Goal: Information Seeking & Learning: Learn about a topic

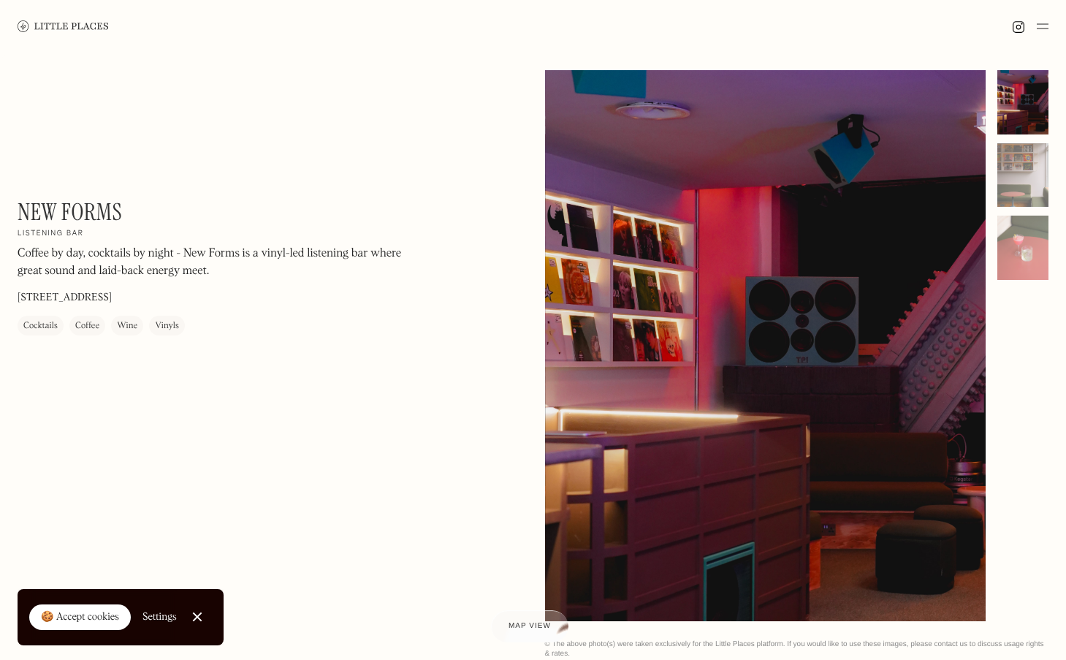
click at [70, 28] on img at bounding box center [63, 25] width 91 height 11
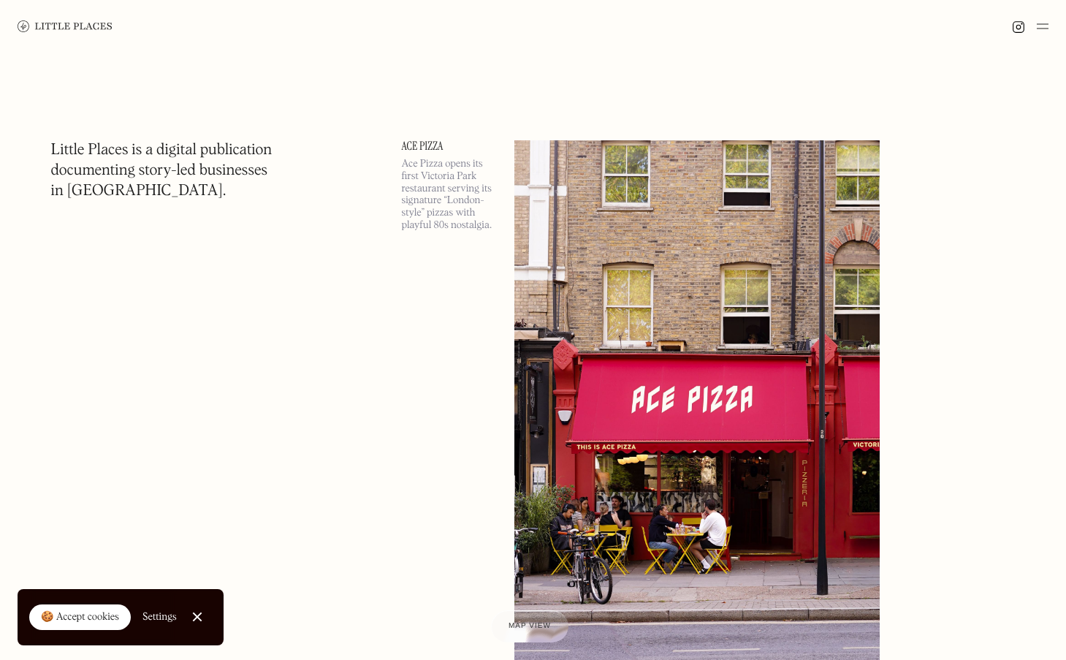
scroll to position [20, 0]
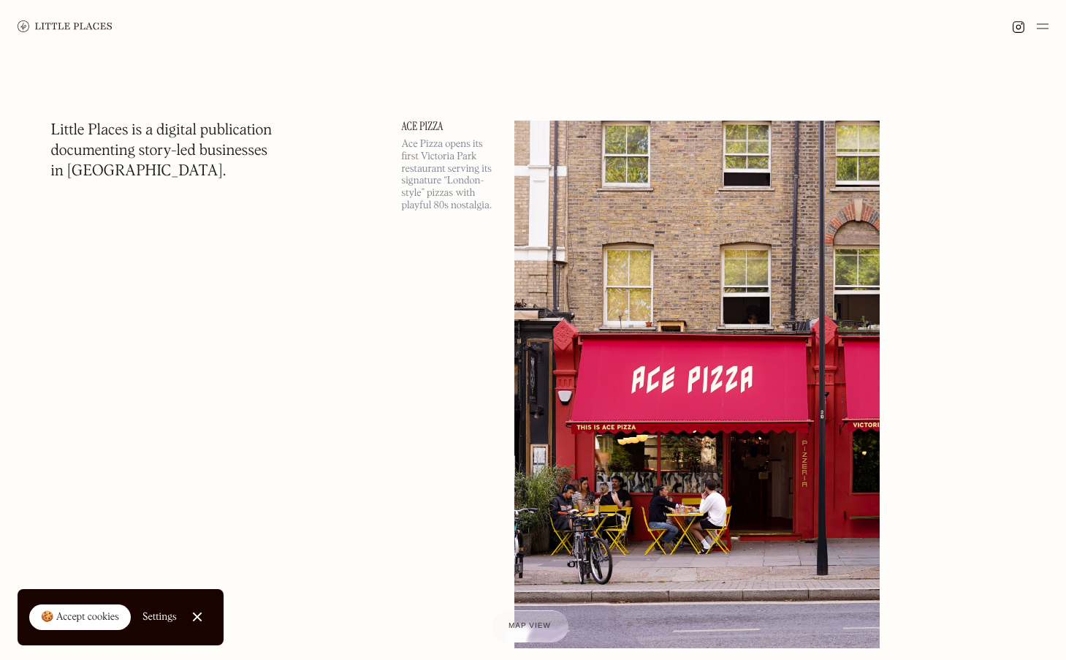
click at [1043, 25] on img at bounding box center [1043, 27] width 12 height 18
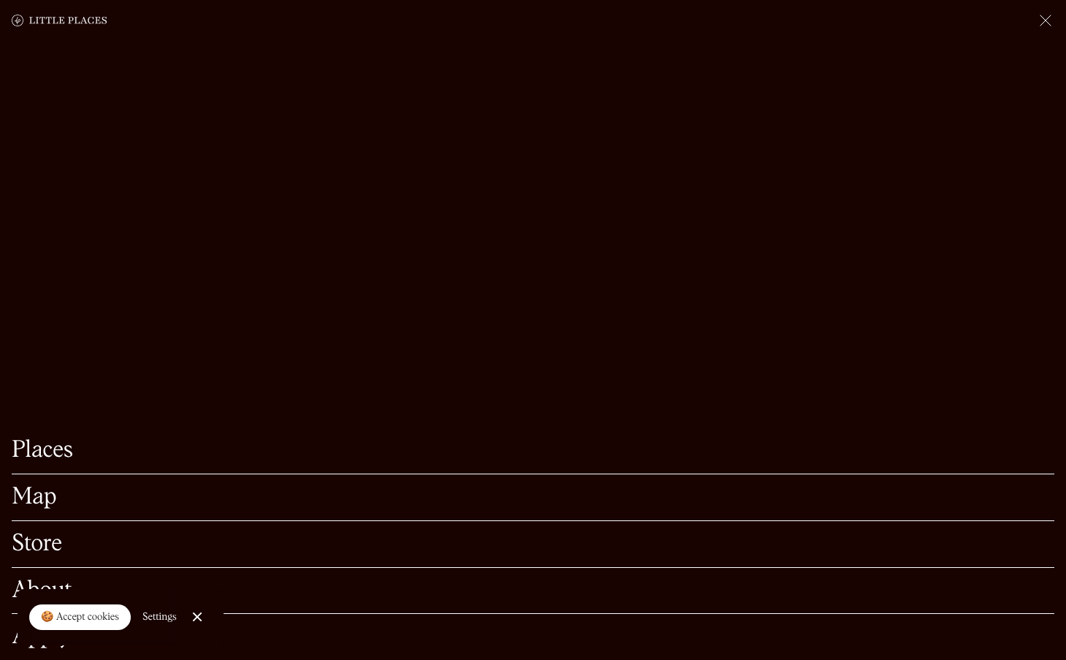
click at [42, 502] on link "Map" at bounding box center [533, 497] width 1043 height 23
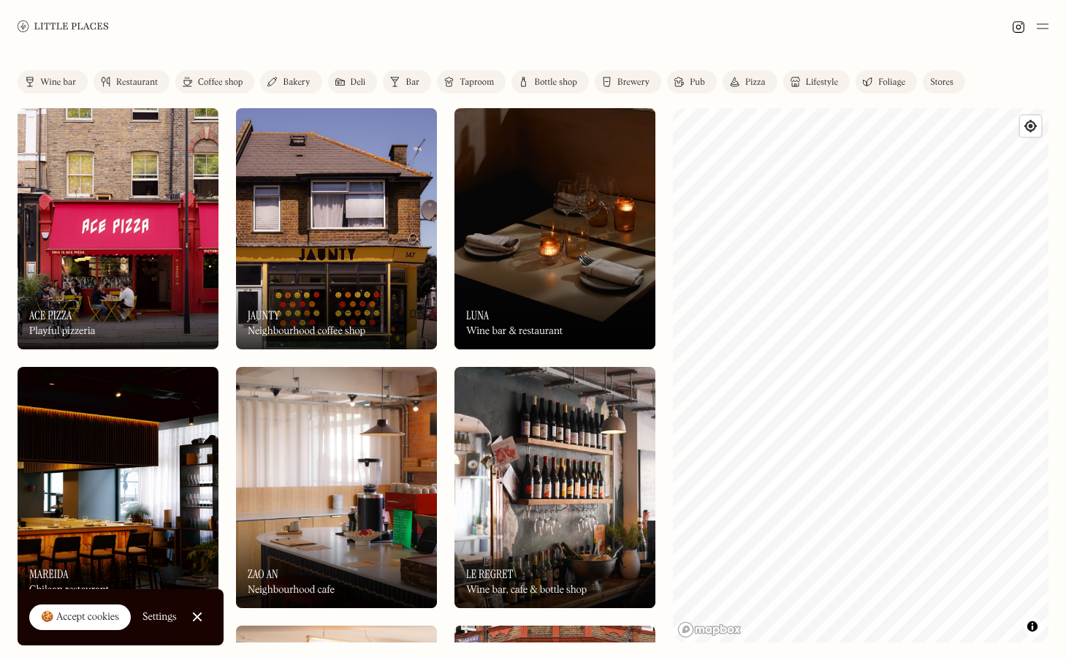
click at [117, 82] on div "Restaurant" at bounding box center [137, 82] width 42 height 9
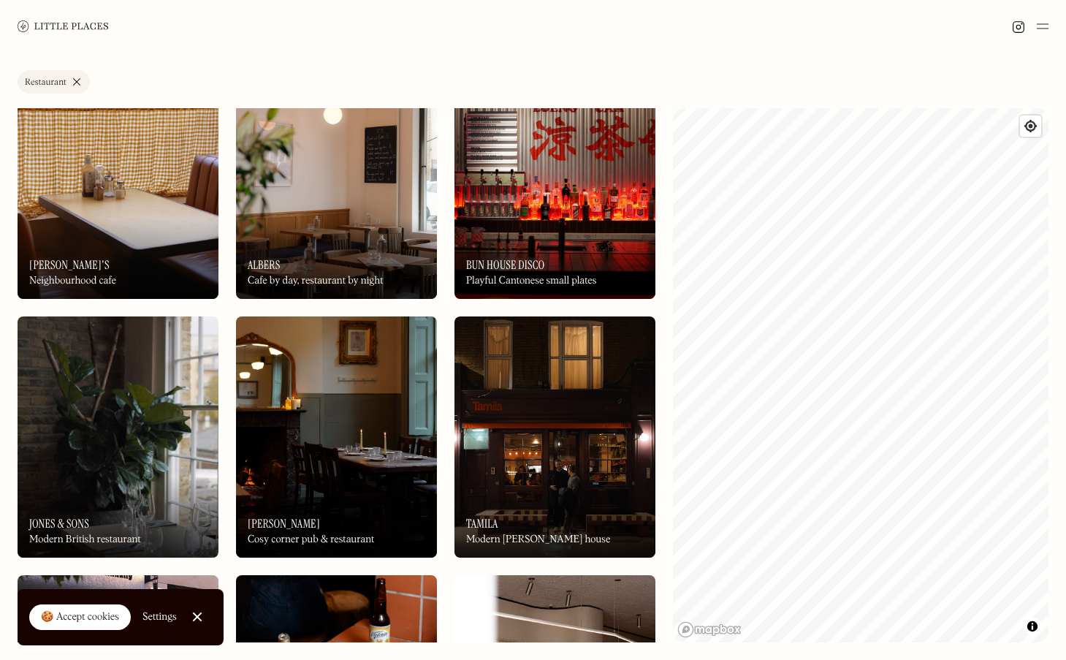
scroll to position [1862, 0]
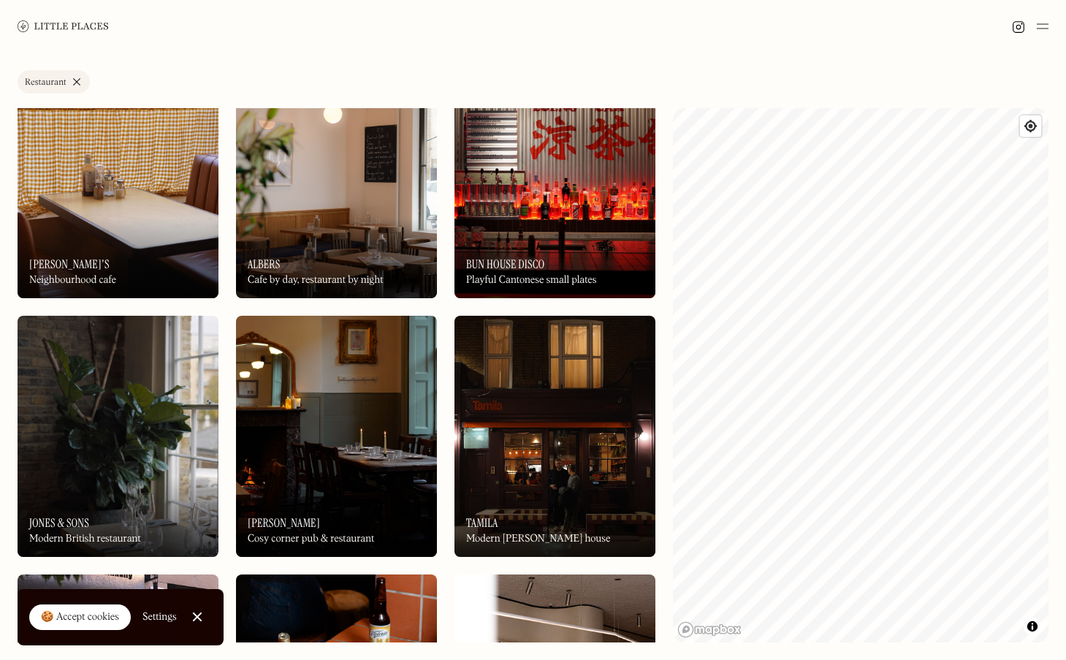
click at [323, 266] on div "On Our Radar Albers Cafe by day, restaurant by night" at bounding box center [336, 258] width 201 height 80
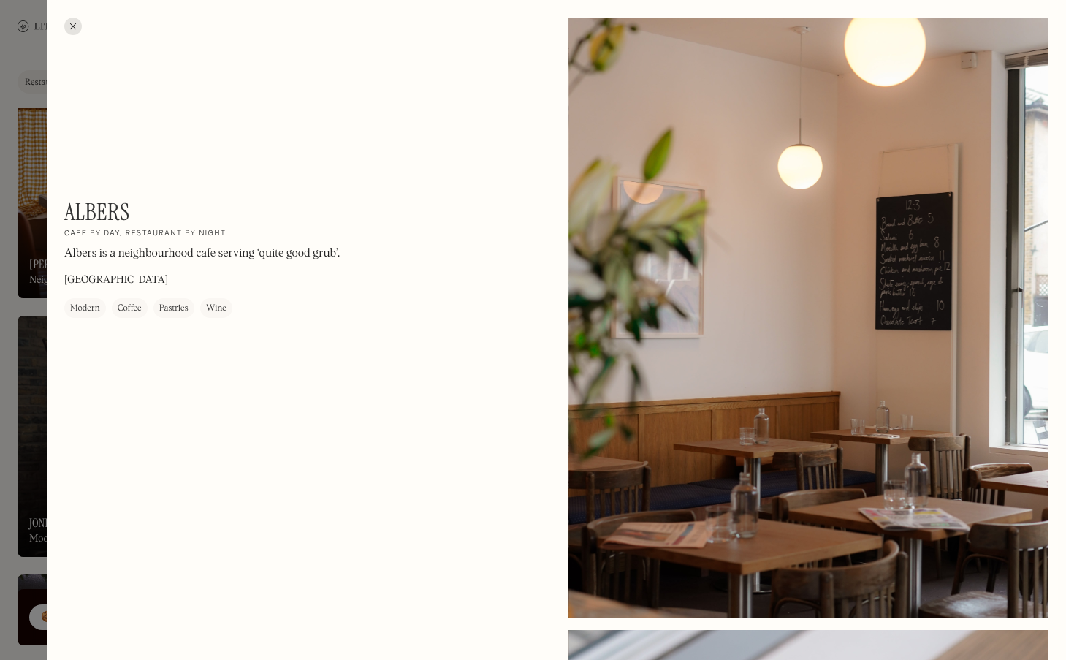
click at [214, 306] on div "Wine" at bounding box center [216, 308] width 20 height 15
click at [73, 26] on div at bounding box center [73, 27] width 18 height 18
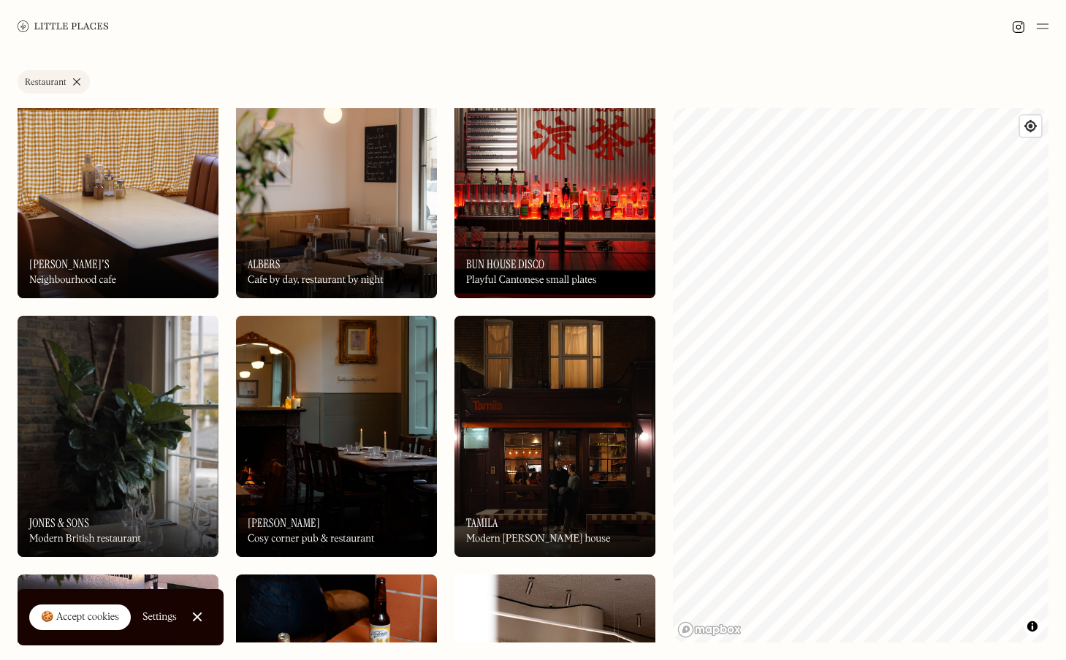
click at [1041, 27] on img at bounding box center [1043, 27] width 12 height 18
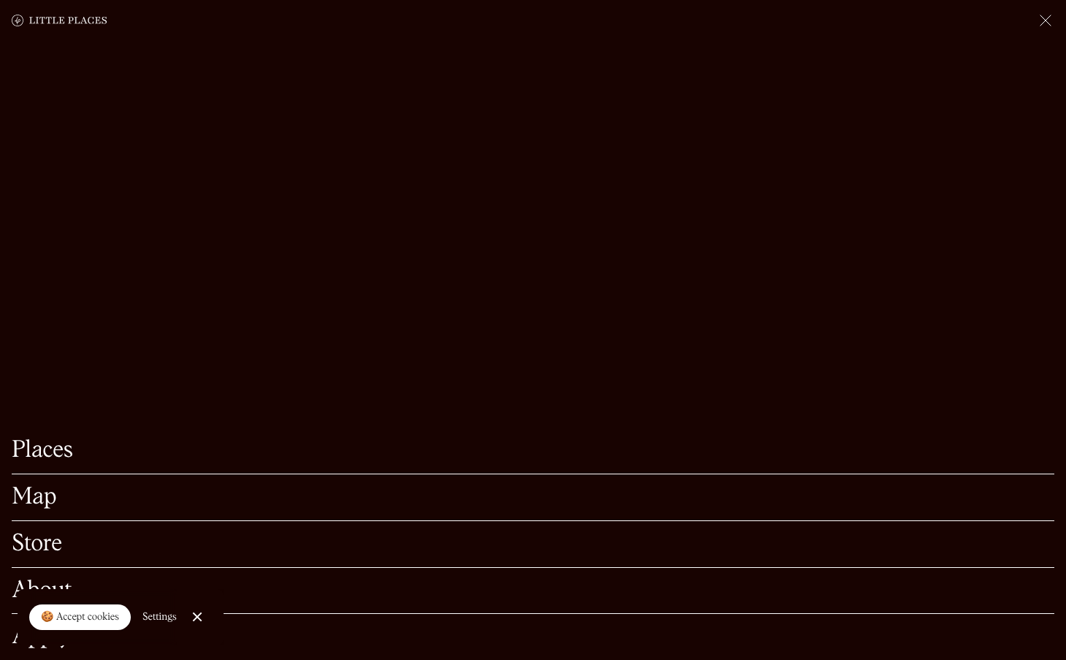
click at [201, 611] on link "Close Cookie Popup" at bounding box center [197, 616] width 29 height 29
click at [56, 443] on link "Places" at bounding box center [533, 450] width 1043 height 23
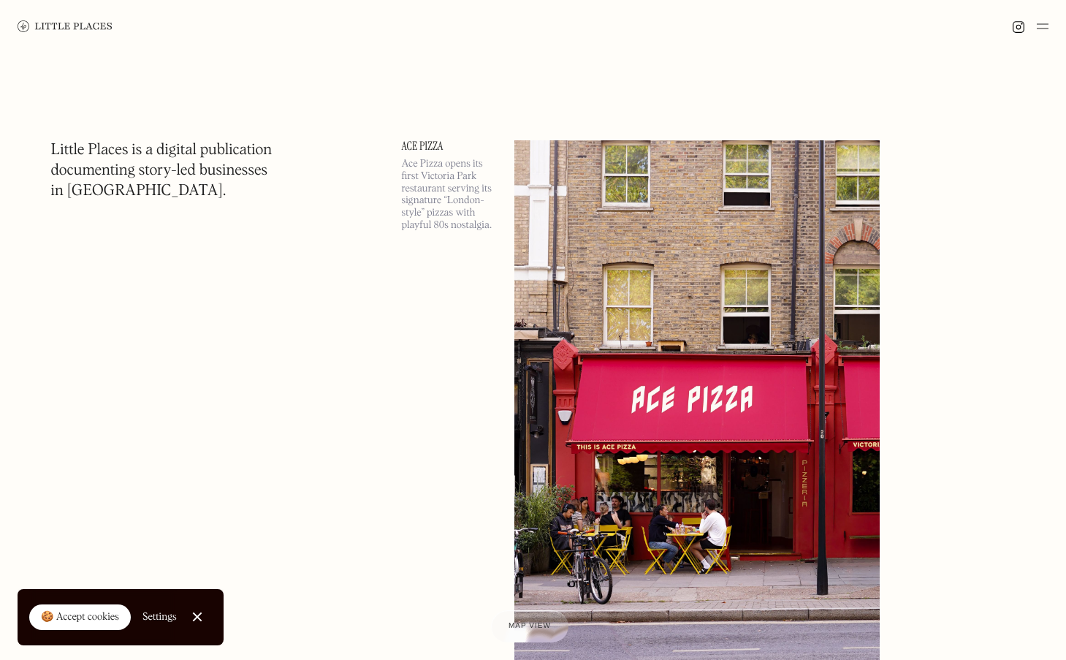
click at [85, 28] on img at bounding box center [65, 26] width 95 height 12
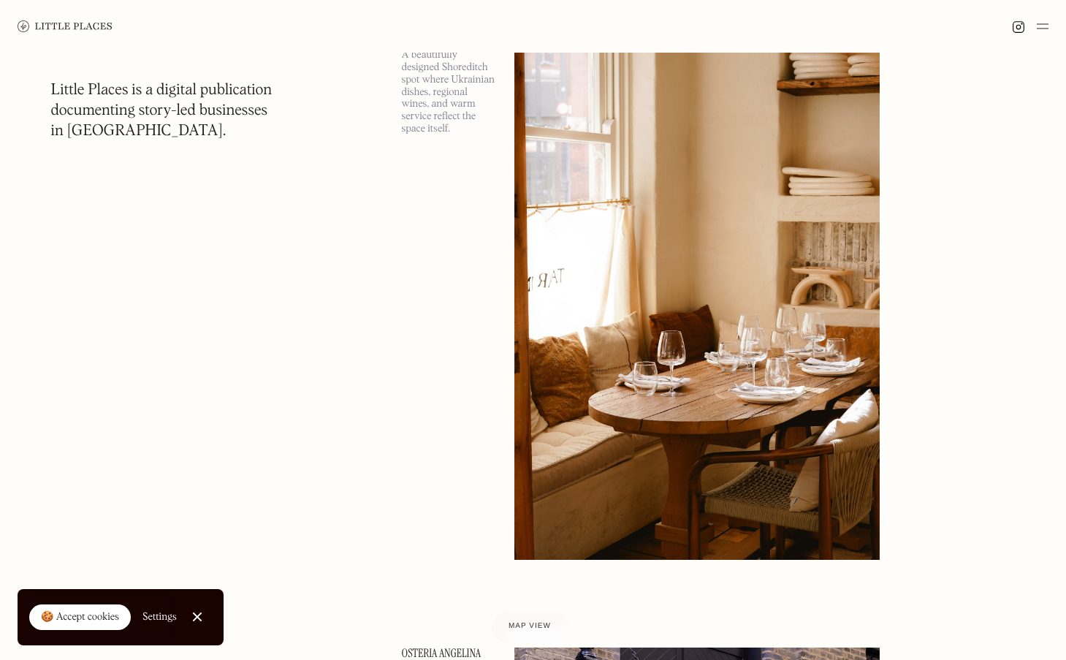
scroll to position [7024, 0]
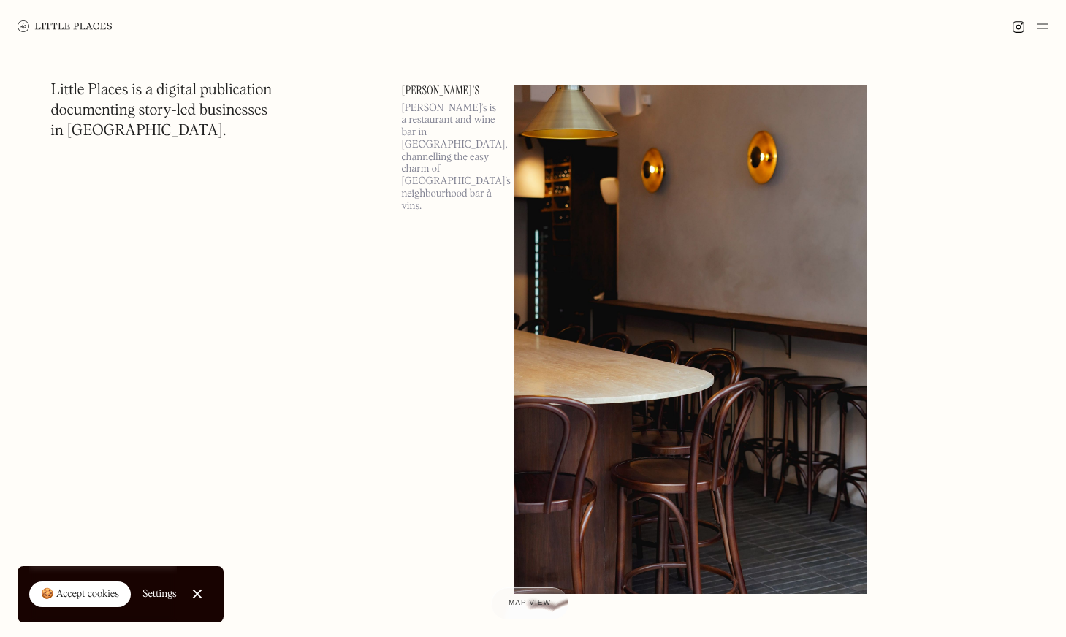
scroll to position [12506, 0]
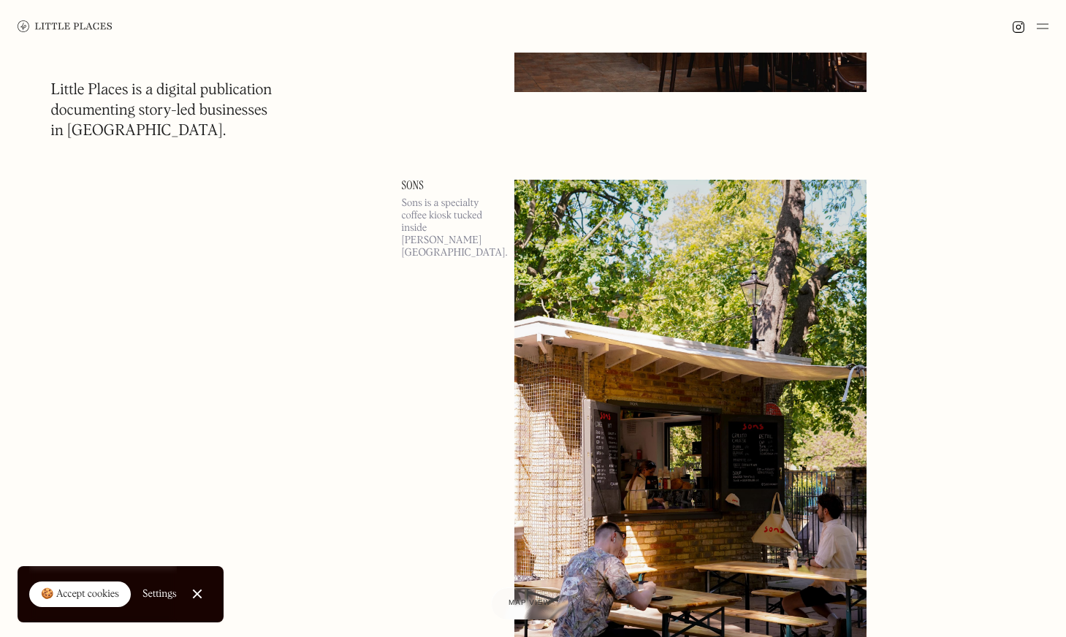
click at [1011, 47] on div at bounding box center [533, 26] width 1066 height 53
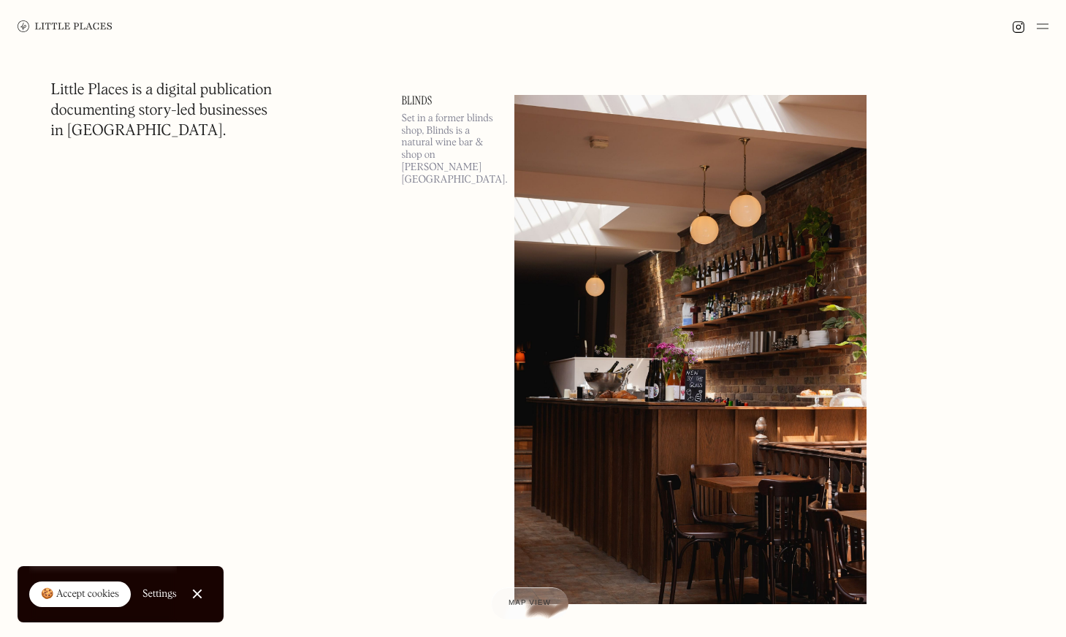
scroll to position [11951, 0]
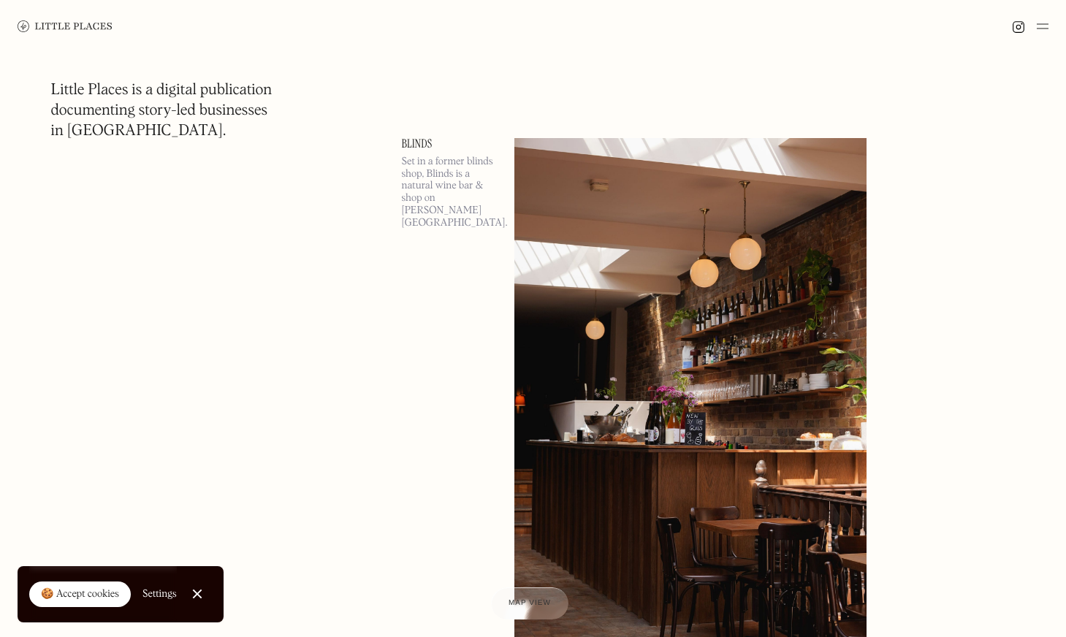
click at [1049, 26] on div at bounding box center [533, 26] width 1066 height 53
click at [1041, 27] on img at bounding box center [1043, 27] width 12 height 18
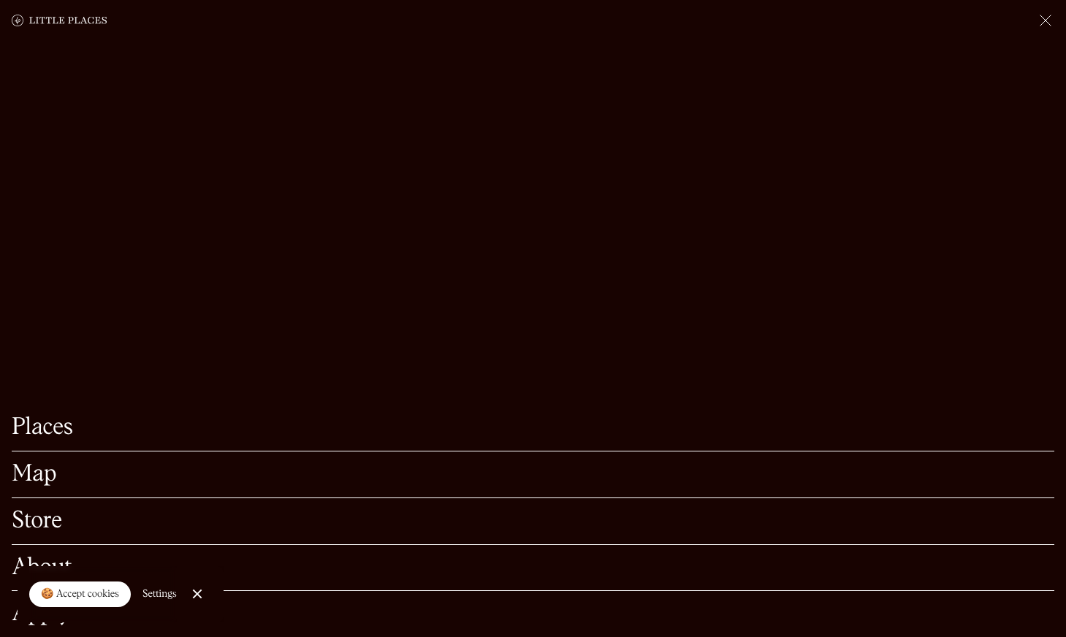
click at [39, 425] on link "Places" at bounding box center [533, 428] width 1043 height 23
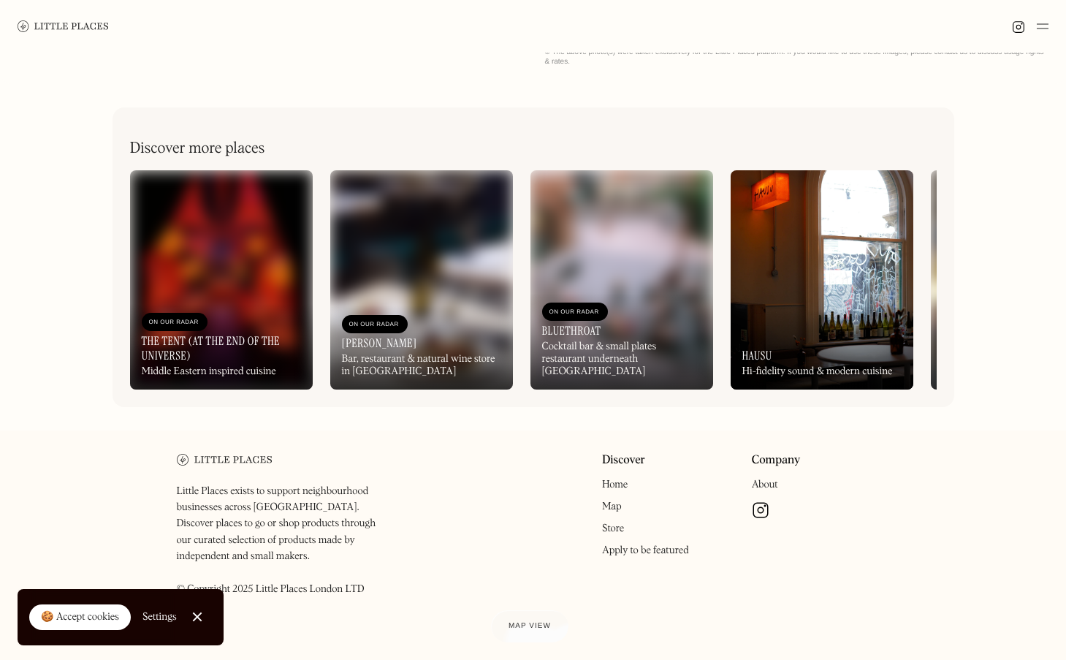
scroll to position [591, 0]
click at [791, 262] on img at bounding box center [822, 280] width 183 height 219
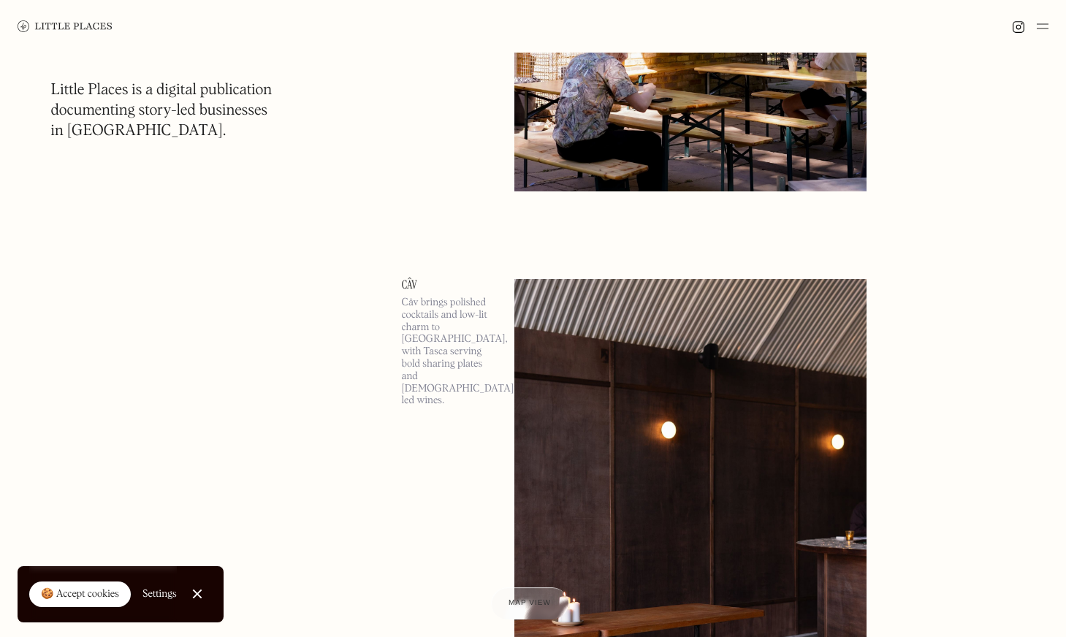
scroll to position [12998, 0]
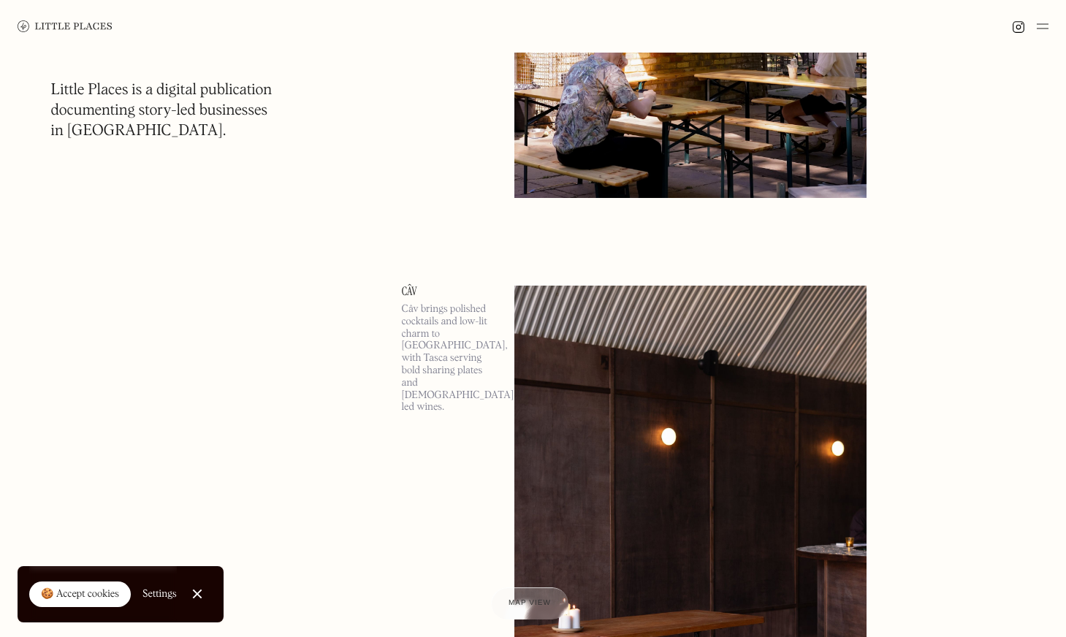
click at [412, 293] on link "Câv" at bounding box center [449, 292] width 95 height 12
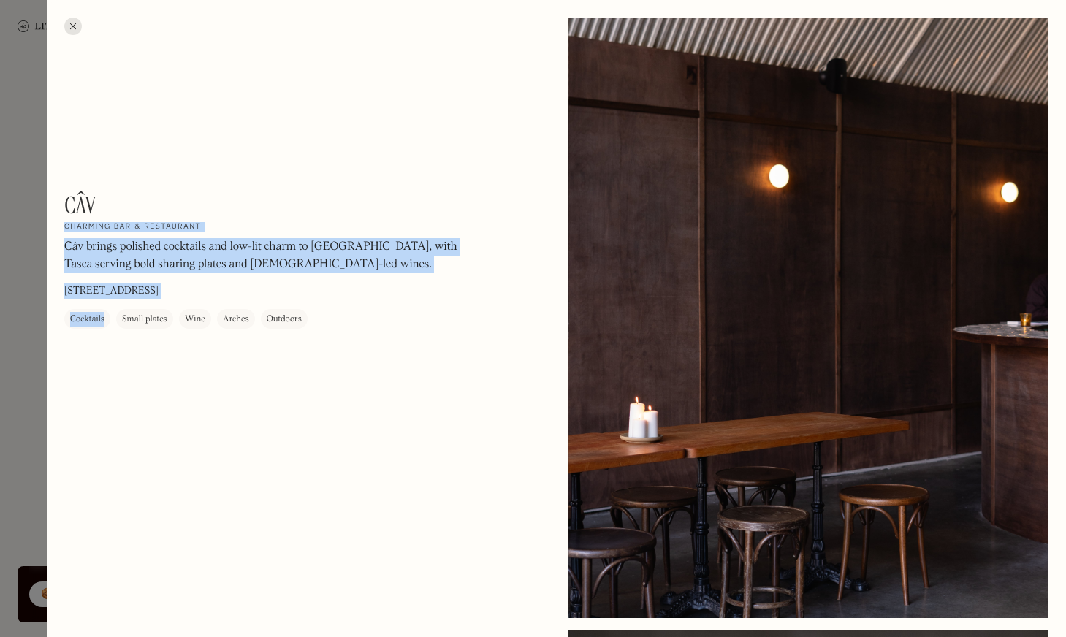
drag, startPoint x: 102, startPoint y: 201, endPoint x: 59, endPoint y: 199, distance: 42.4
copy div "Câv On Our Radar Charming bar & restaurant Câv brings polished cocktails and lo…"
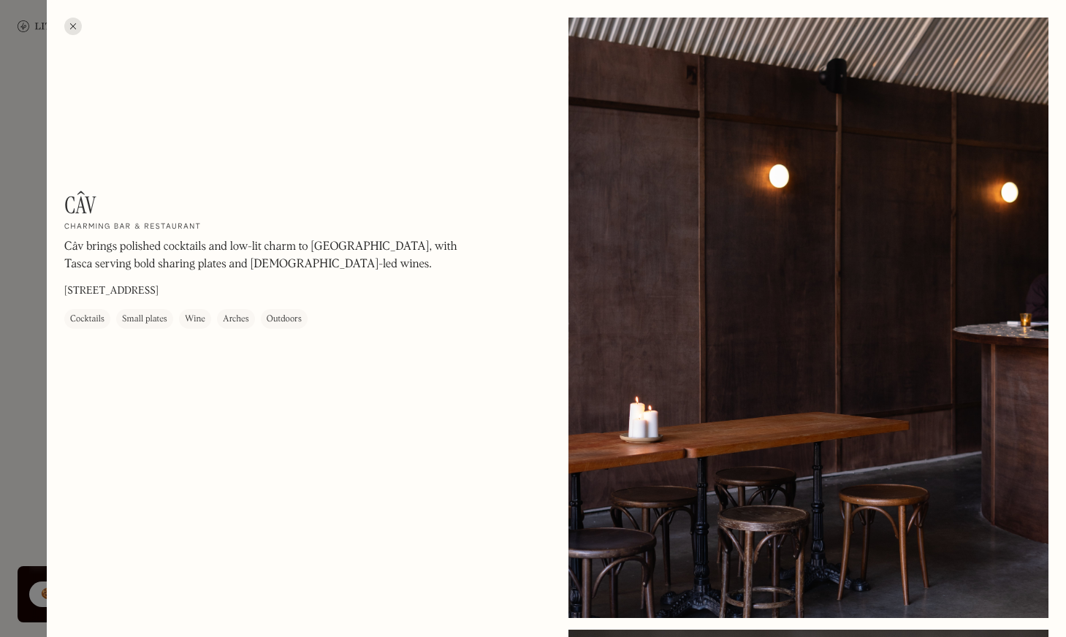
click at [77, 208] on h1 "Câv" at bounding box center [80, 205] width 32 height 28
copy h1 "Câv"
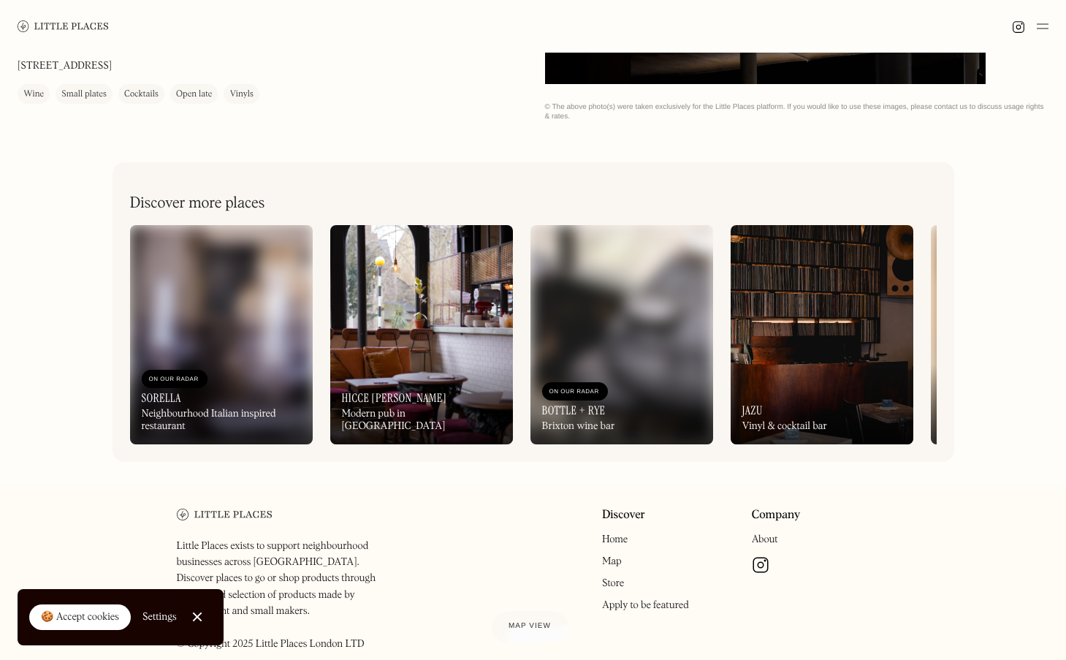
scroll to position [545, 0]
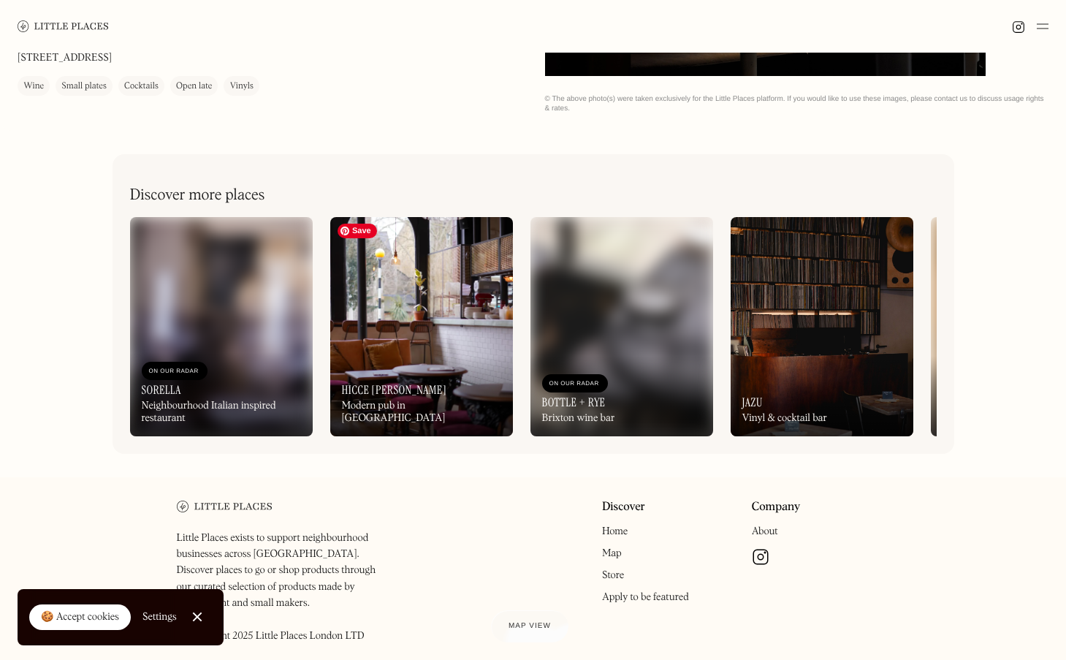
click at [430, 334] on img at bounding box center [421, 326] width 183 height 219
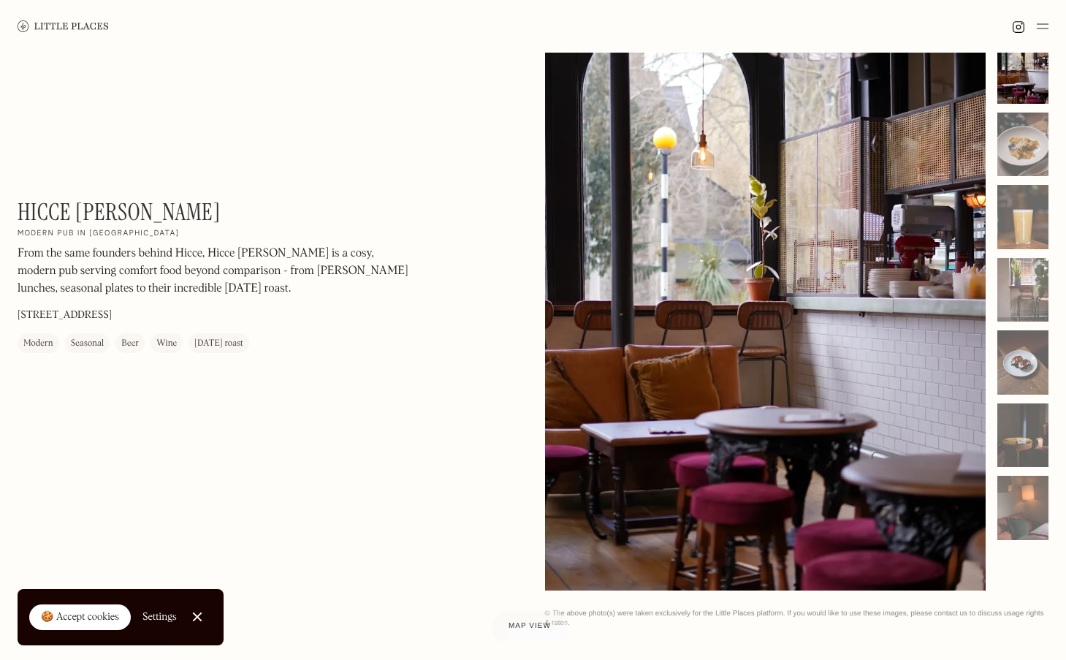
scroll to position [32, 0]
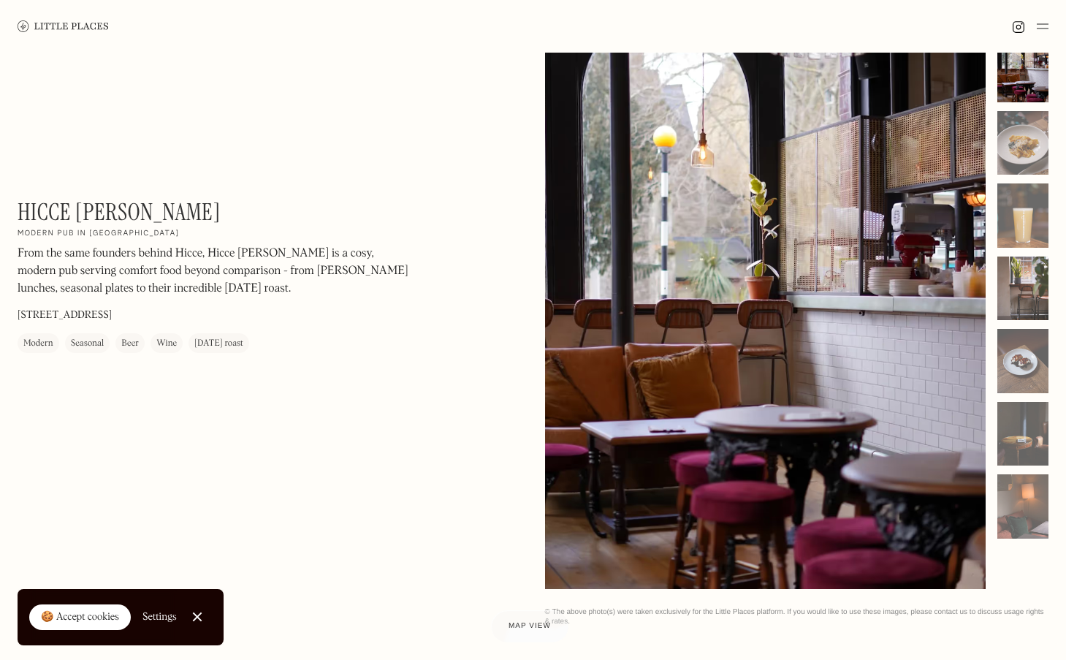
click at [1029, 263] on div at bounding box center [1022, 288] width 51 height 64
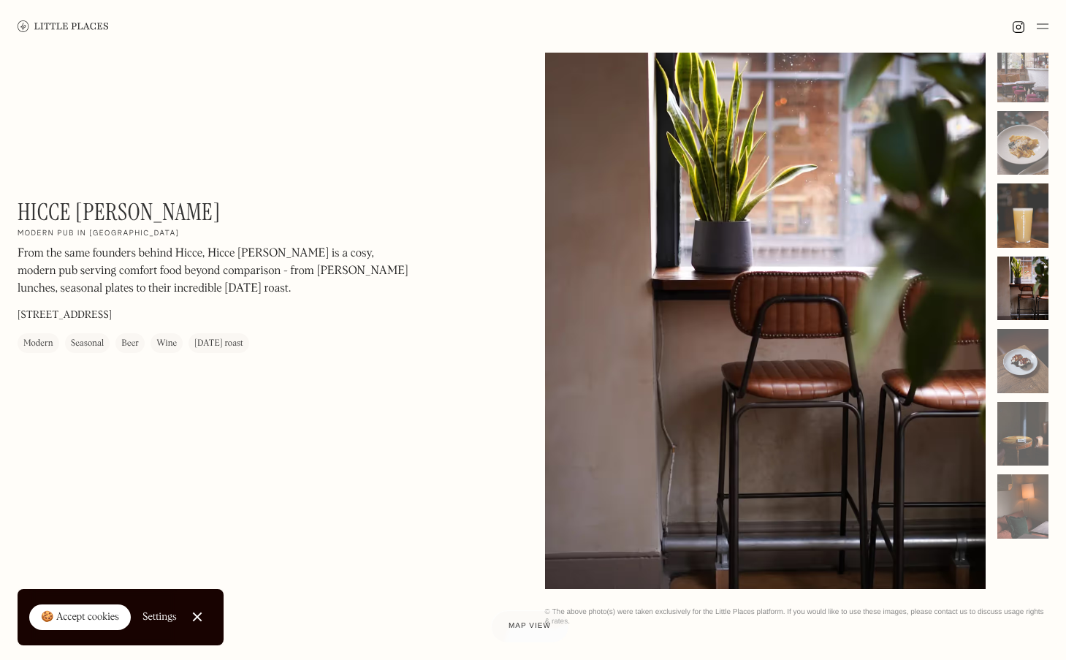
click at [1028, 227] on div at bounding box center [1022, 215] width 51 height 64
